Goal: Information Seeking & Learning: Check status

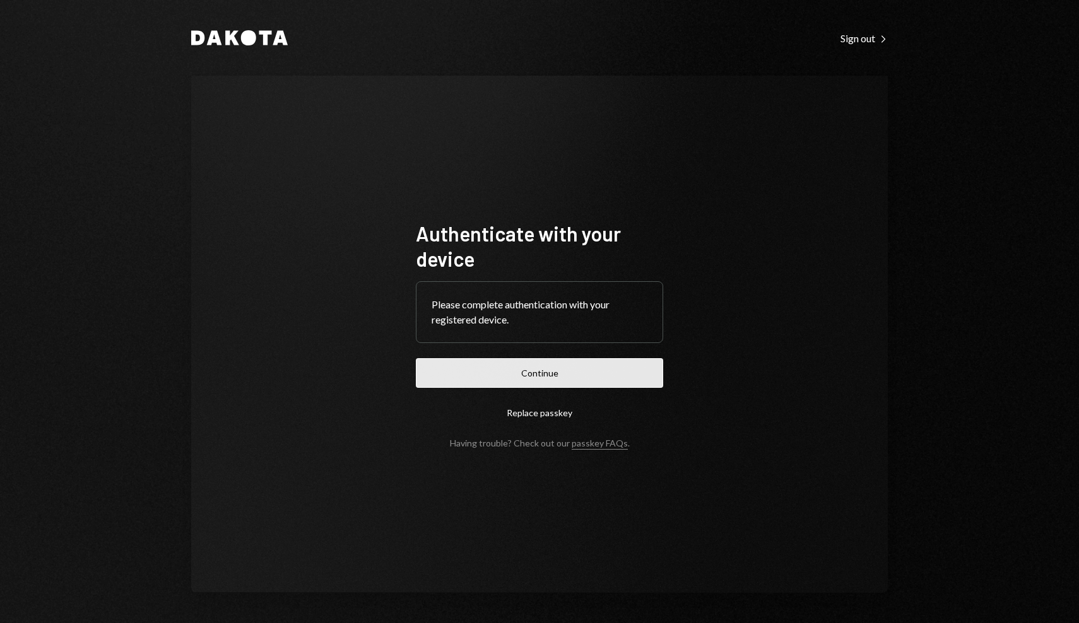
click at [582, 372] on button "Continue" at bounding box center [539, 373] width 247 height 30
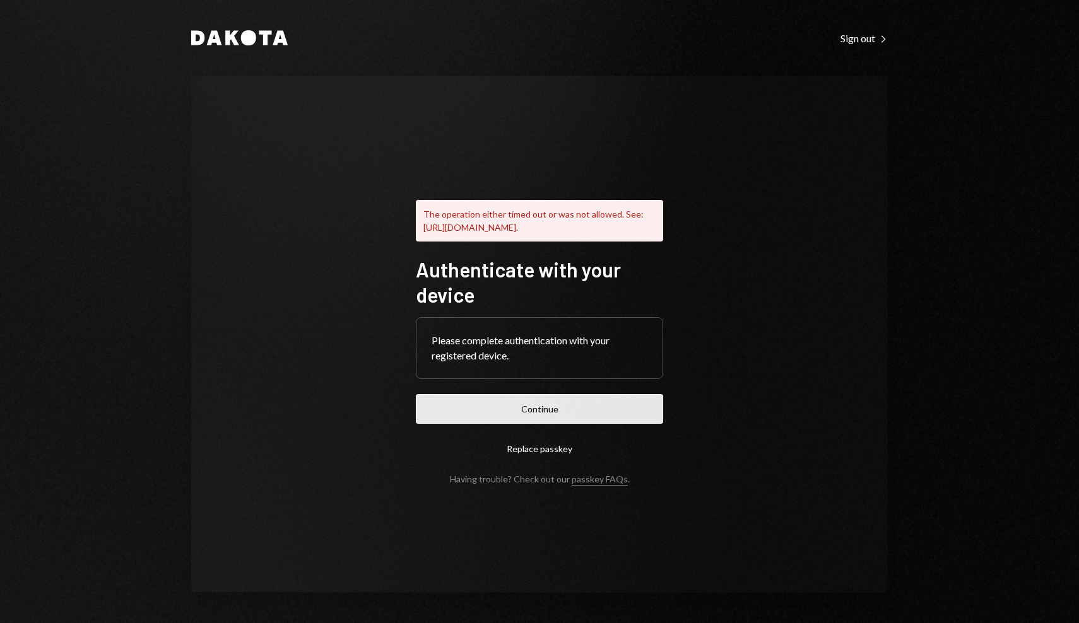
click at [564, 411] on button "Continue" at bounding box center [539, 409] width 247 height 30
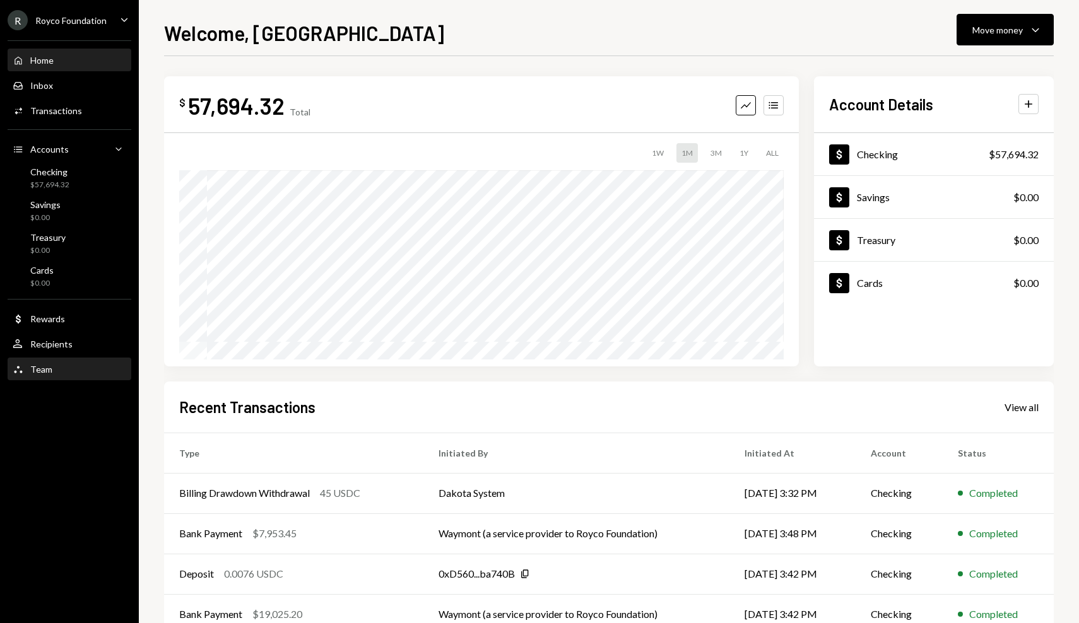
click at [76, 361] on div "Team Team" at bounding box center [70, 369] width 114 height 21
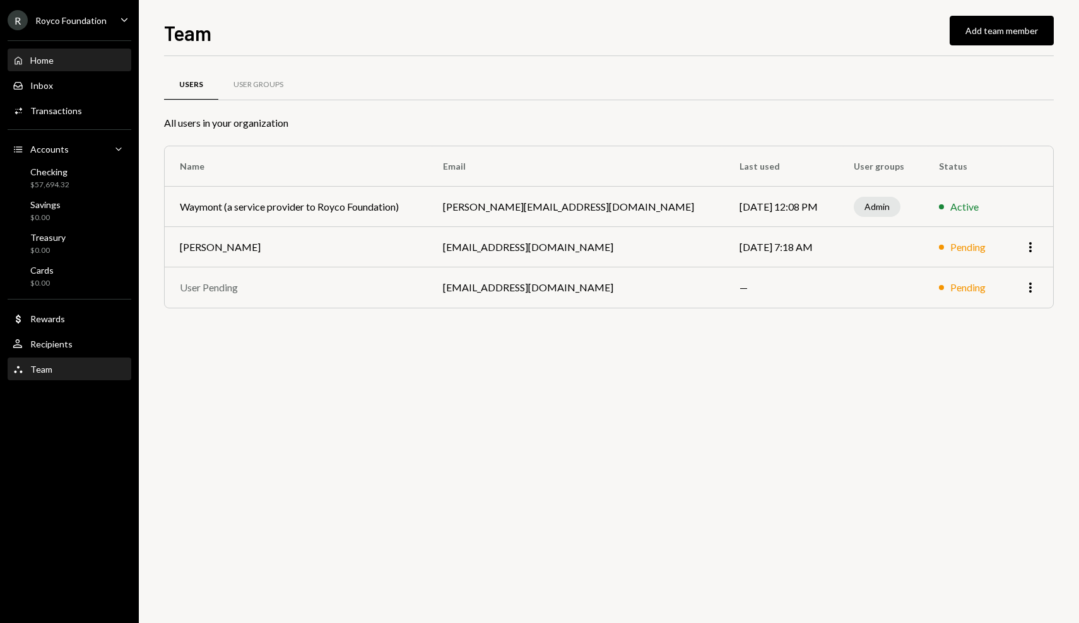
click at [71, 63] on div "Home Home" at bounding box center [70, 60] width 114 height 11
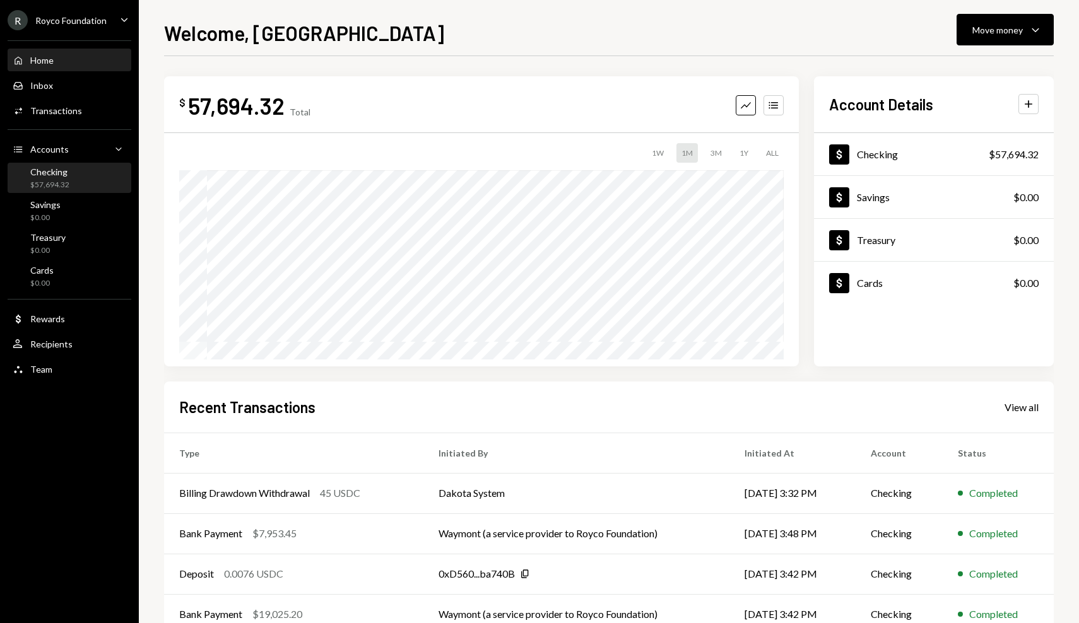
click at [74, 169] on div "Checking $57,694.32" at bounding box center [70, 179] width 114 height 24
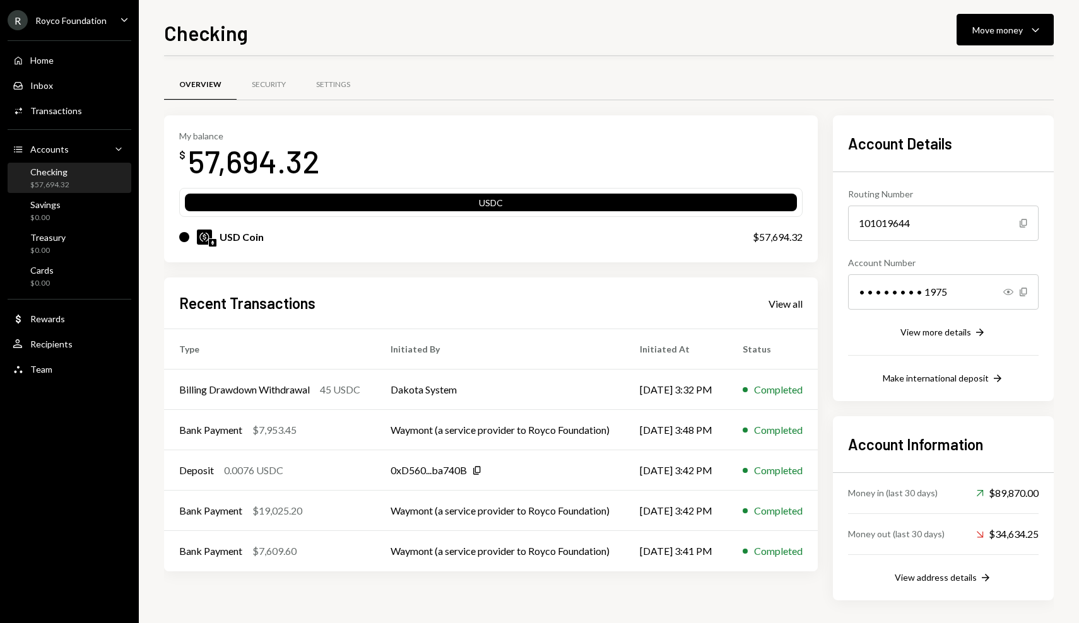
scroll to position [3, 0]
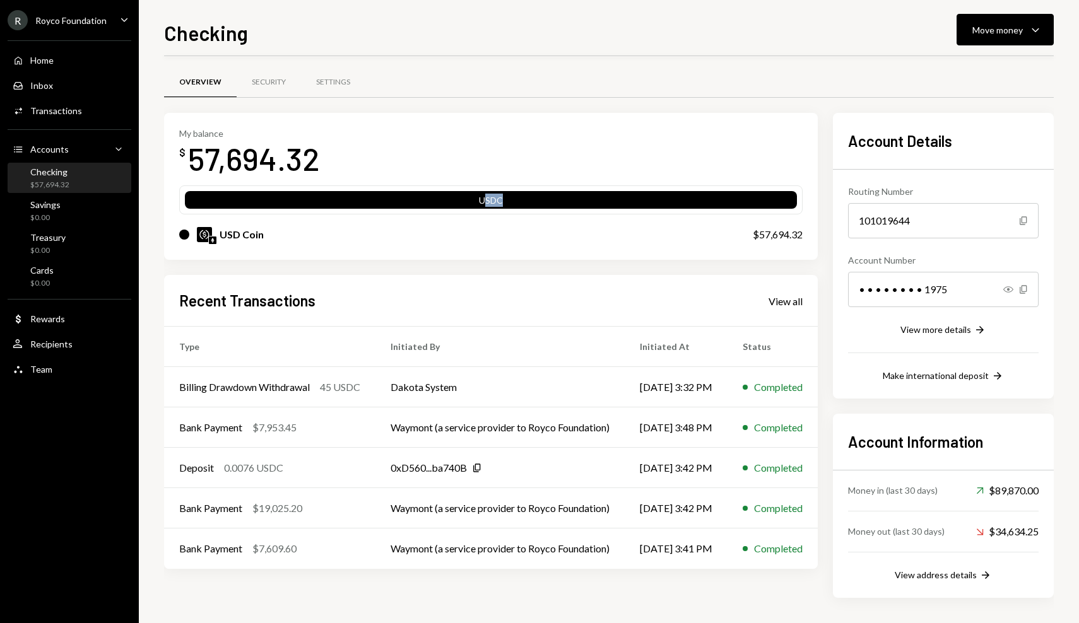
drag, startPoint x: 491, startPoint y: 200, endPoint x: 546, endPoint y: 213, distance: 56.5
click at [546, 213] on div "USDC" at bounding box center [490, 200] width 623 height 29
click at [541, 219] on div "USD Coin $57,694.32" at bounding box center [490, 235] width 623 height 40
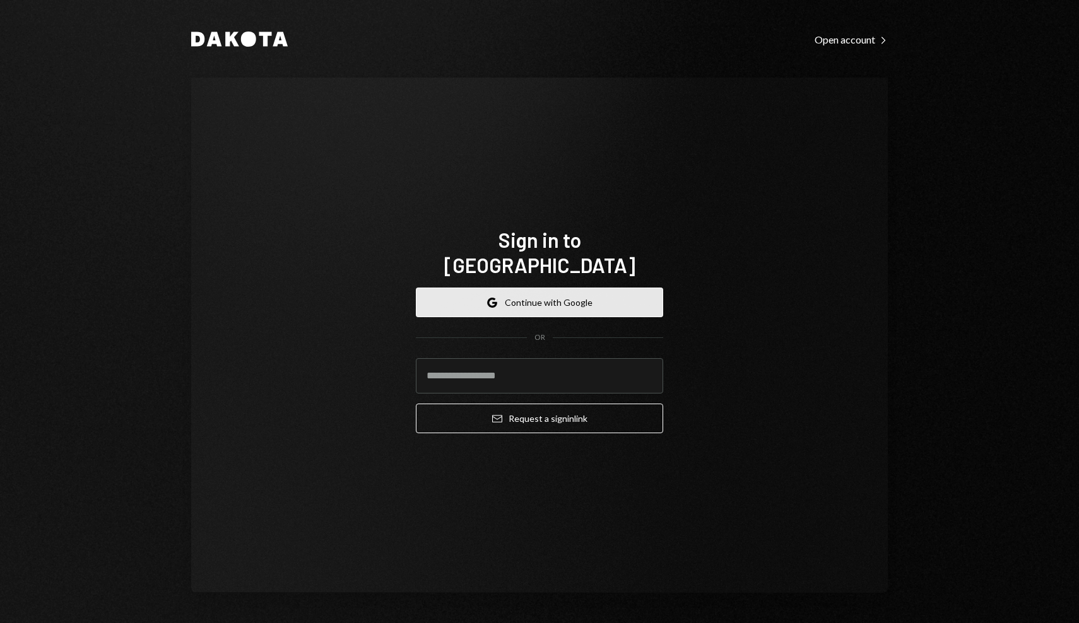
click at [543, 300] on button "Google Continue with Google" at bounding box center [539, 303] width 247 height 30
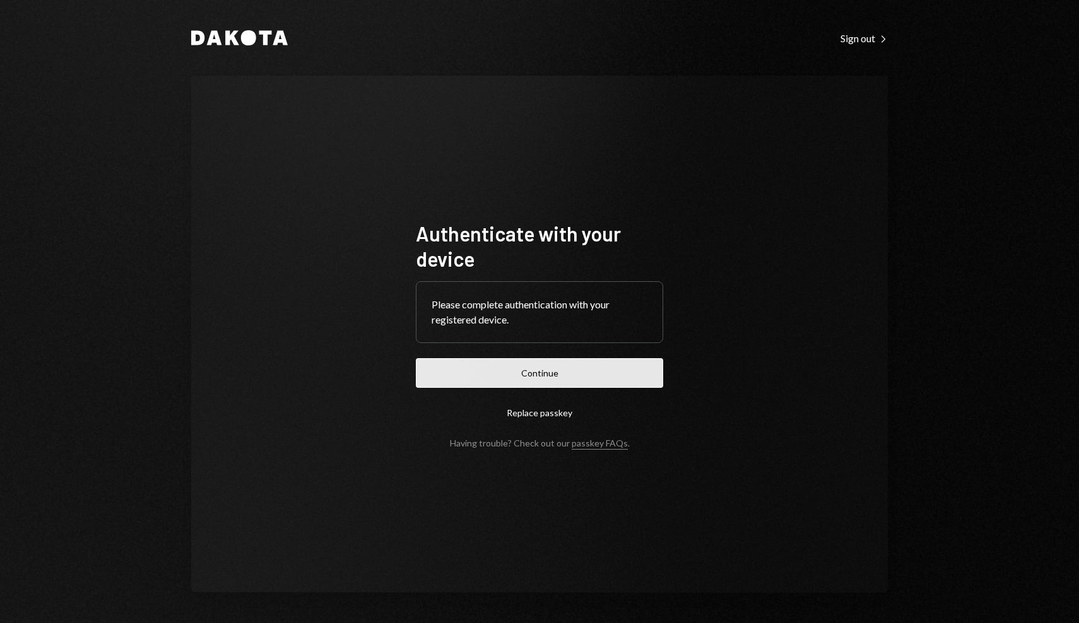
click at [530, 379] on button "Continue" at bounding box center [539, 373] width 247 height 30
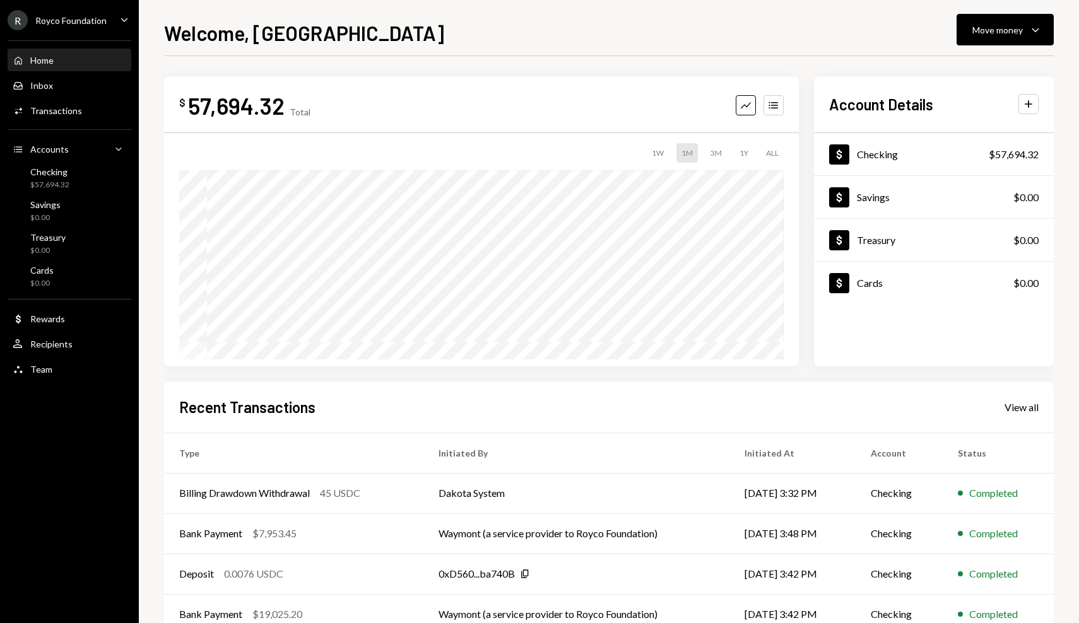
click at [658, 153] on div "1W" at bounding box center [658, 153] width 22 height 20
click at [689, 158] on div "1M" at bounding box center [686, 153] width 21 height 20
click at [658, 151] on div "1W" at bounding box center [658, 153] width 22 height 20
click at [682, 156] on div "1M" at bounding box center [686, 153] width 21 height 20
click at [649, 157] on div "1W" at bounding box center [658, 153] width 22 height 20
